Goal: Book appointment/travel/reservation

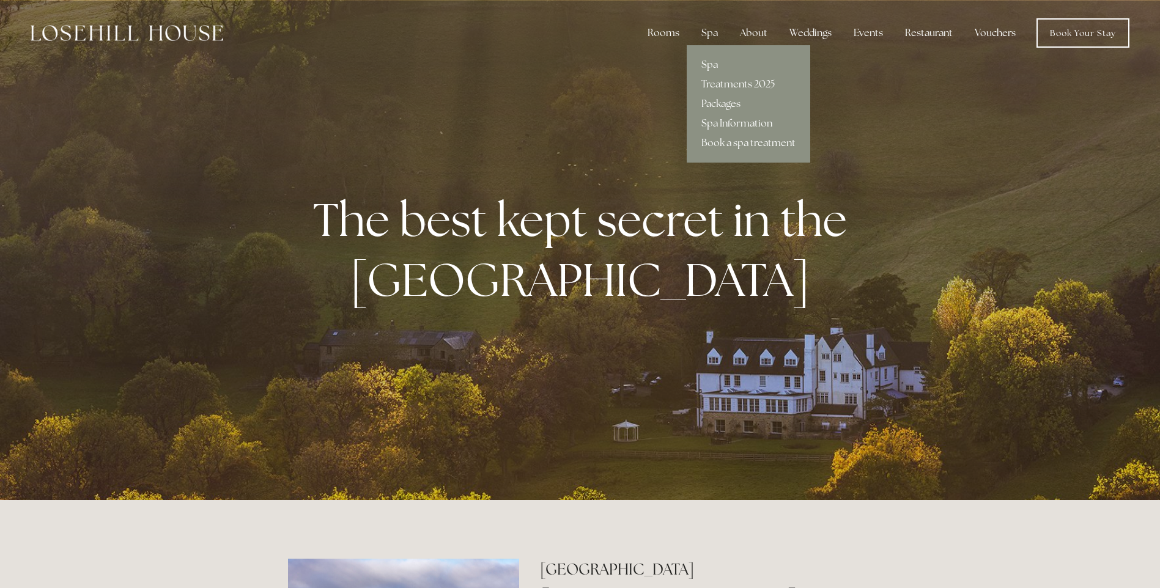
click at [717, 103] on link "Packages" at bounding box center [749, 104] width 124 height 20
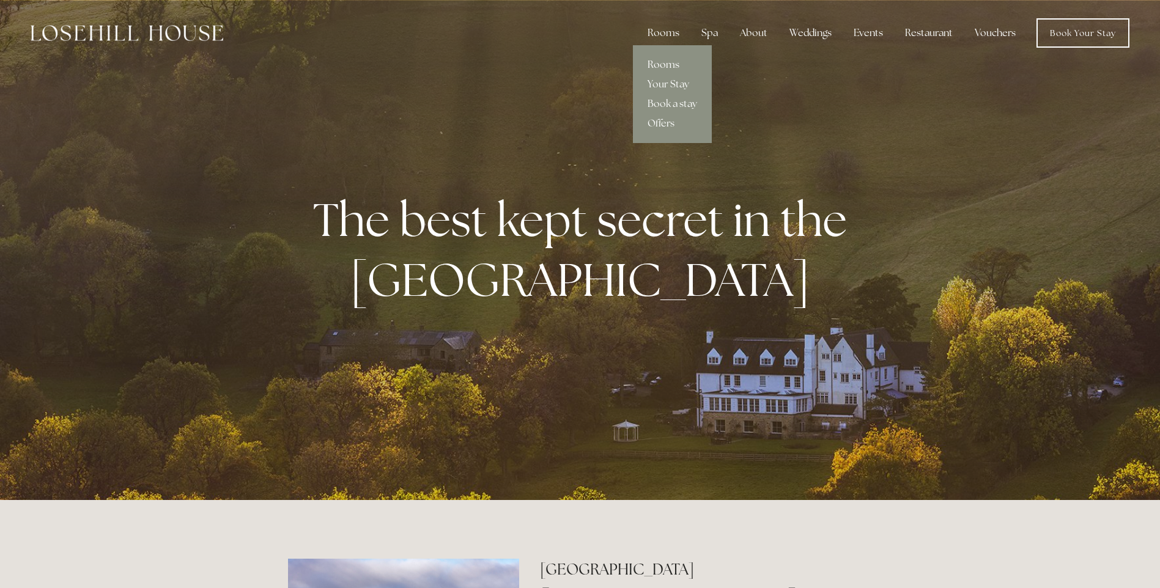
click at [674, 59] on link "Rooms" at bounding box center [672, 65] width 79 height 20
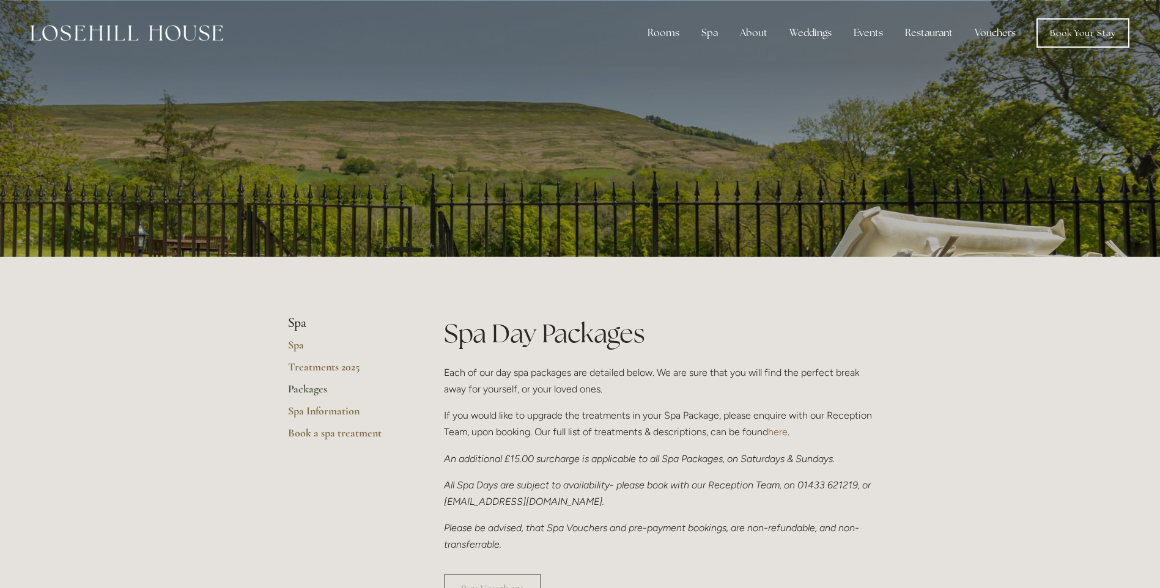
drag, startPoint x: 478, startPoint y: 245, endPoint x: 472, endPoint y: 224, distance: 21.7
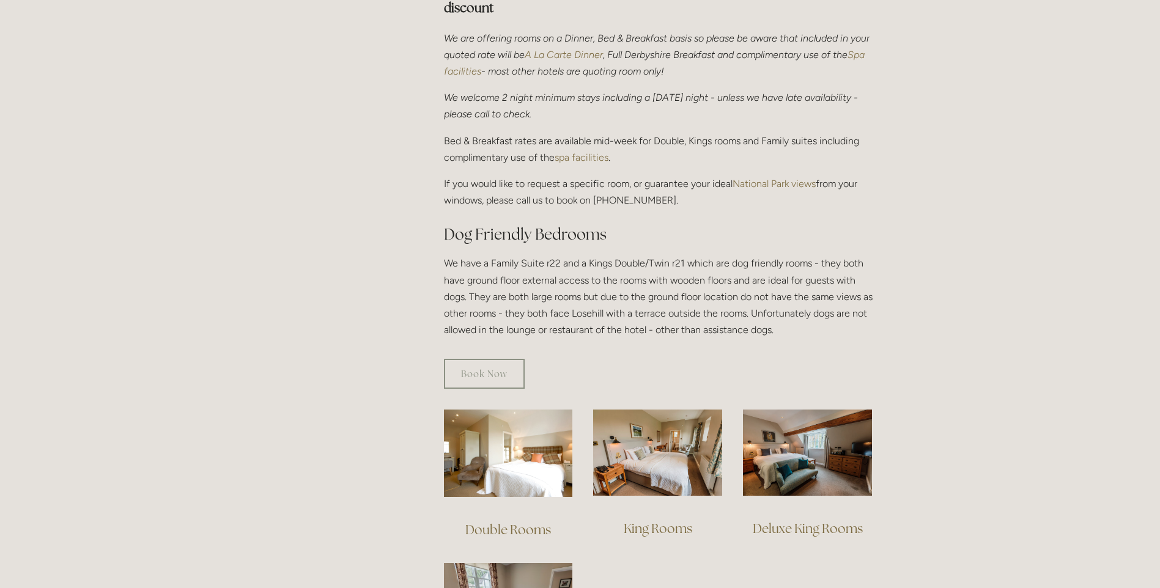
scroll to position [734, 0]
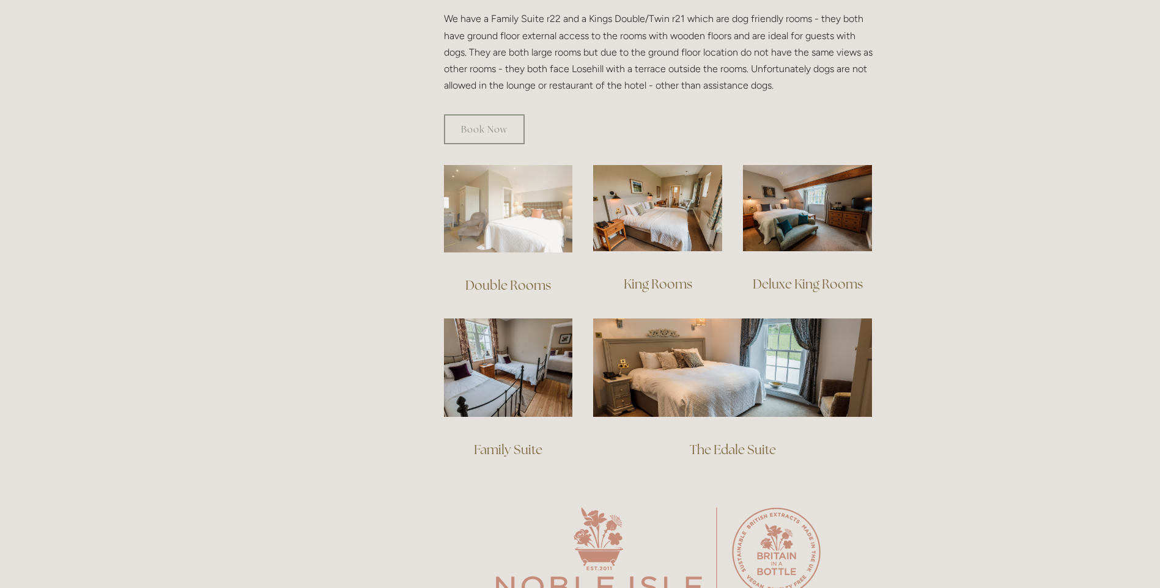
click at [509, 221] on img at bounding box center [508, 208] width 129 height 87
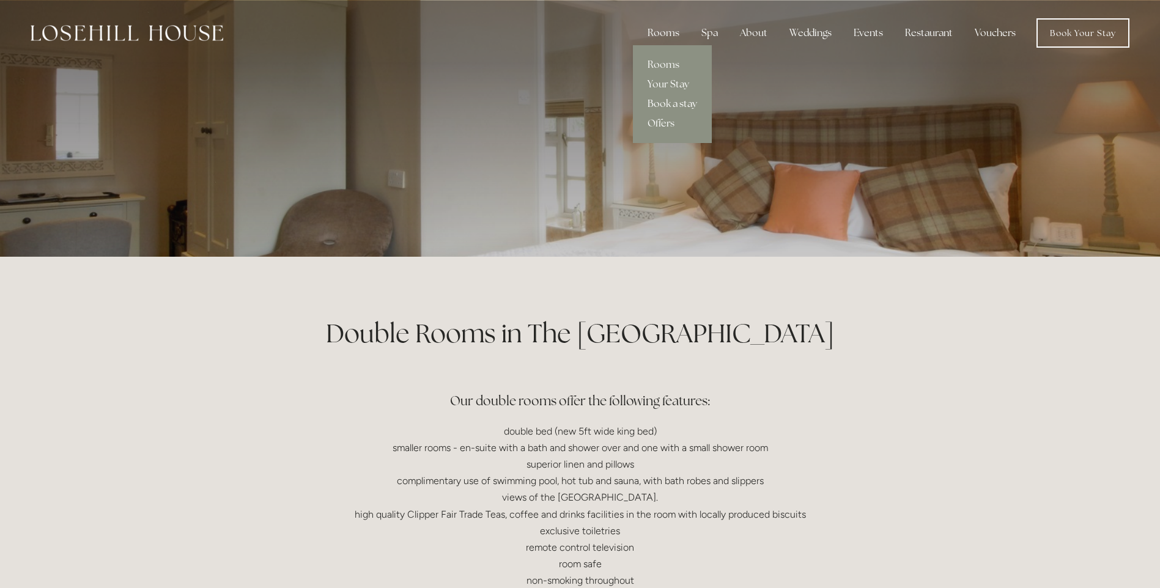
click at [665, 96] on link "Book a stay" at bounding box center [672, 104] width 79 height 20
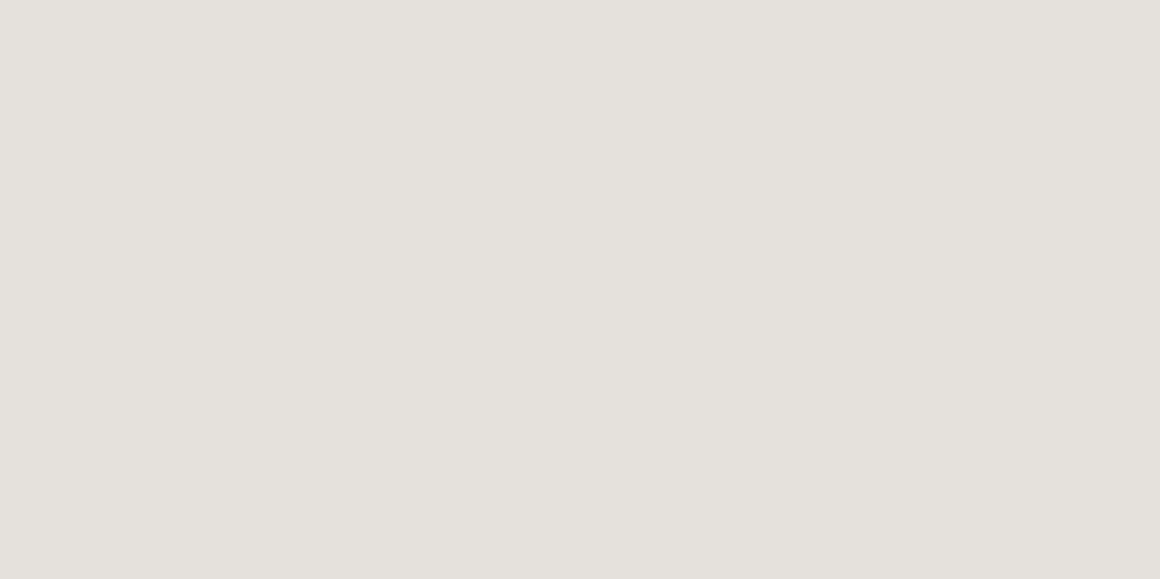
scroll to position [245, 0]
